Goal: Task Accomplishment & Management: Manage account settings

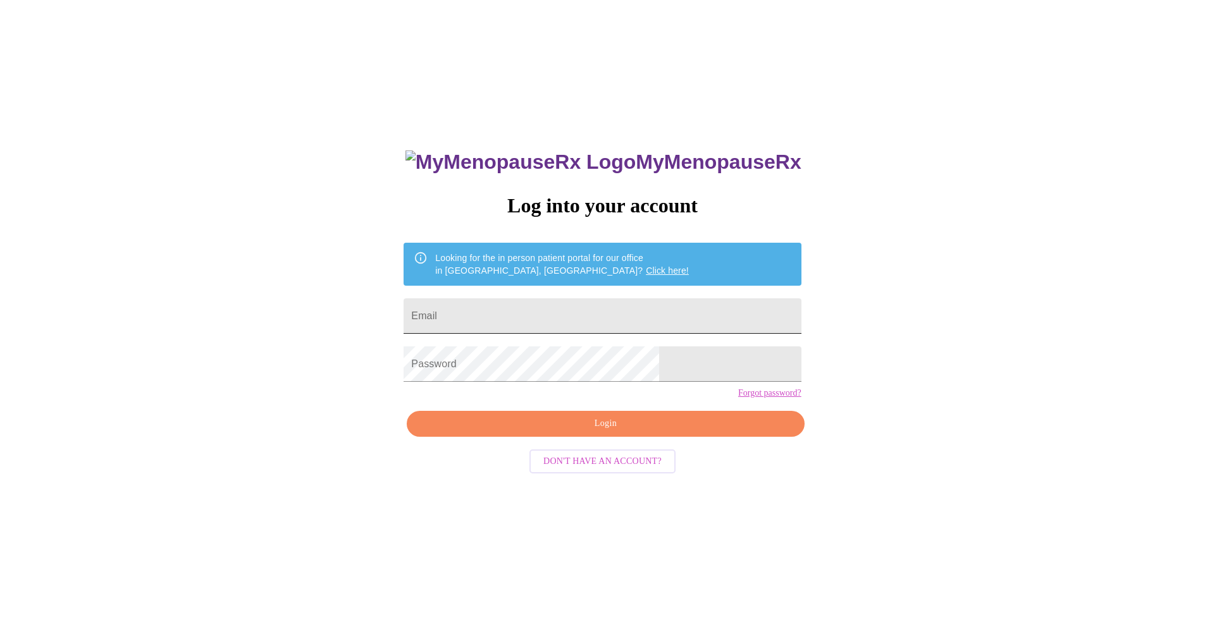
click at [530, 317] on input "Email" at bounding box center [601, 315] width 397 height 35
type input "[EMAIL_ADDRESS][DOMAIN_NAME]"
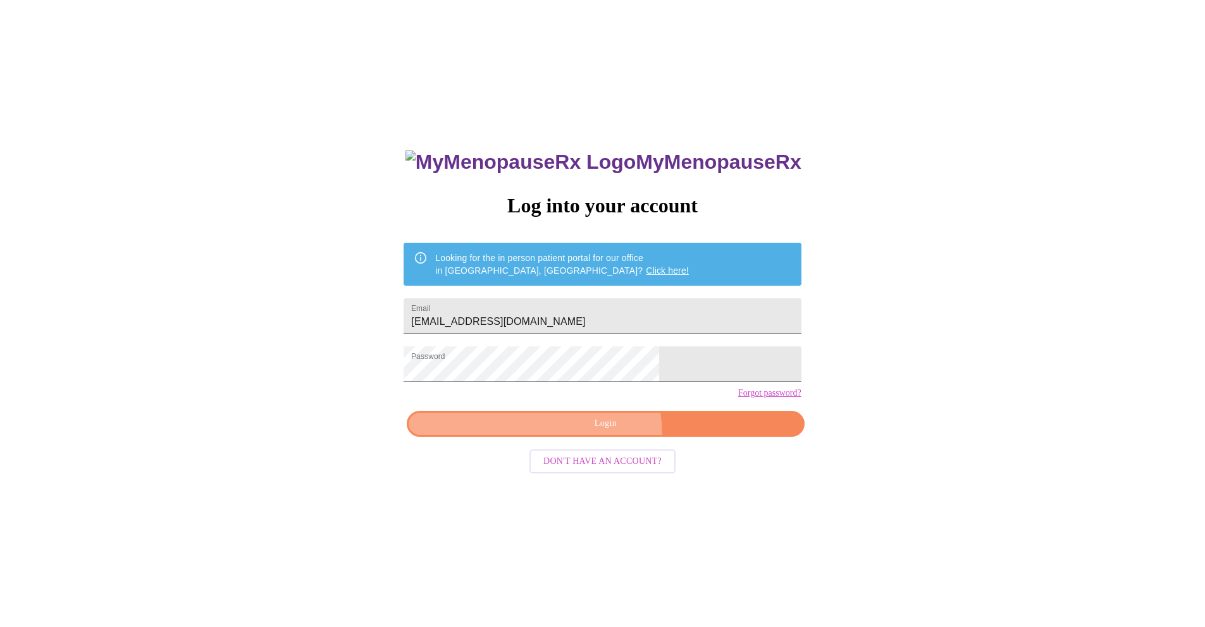
click at [585, 437] on button "Login" at bounding box center [605, 424] width 397 height 26
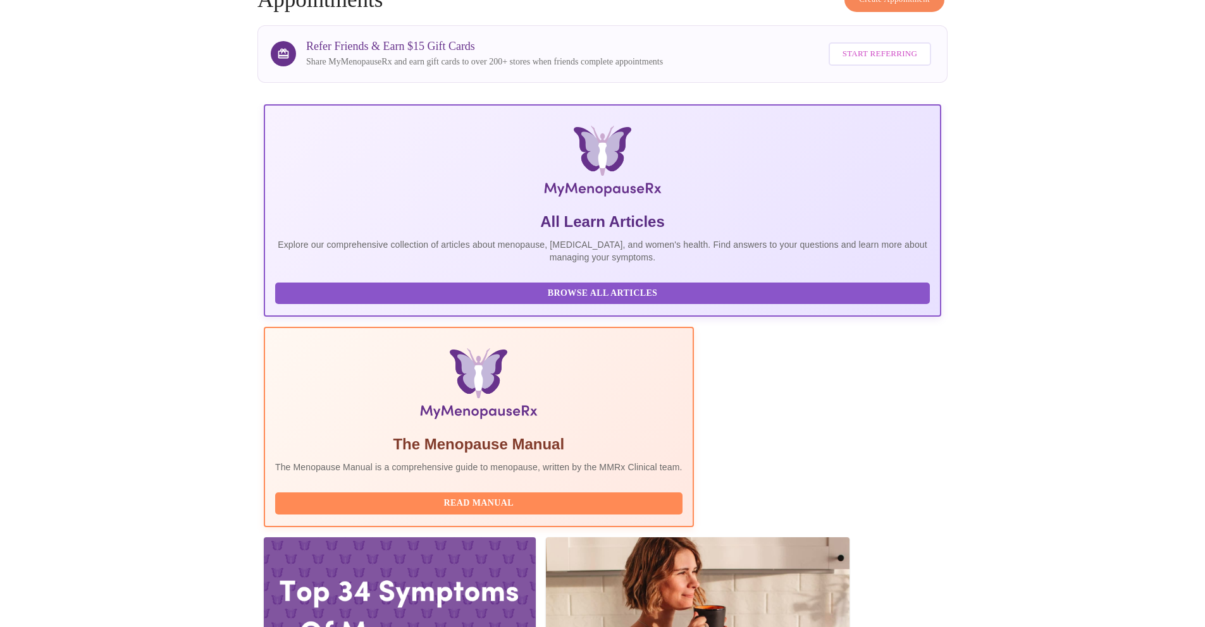
scroll to position [85, 0]
